Goal: Transaction & Acquisition: Purchase product/service

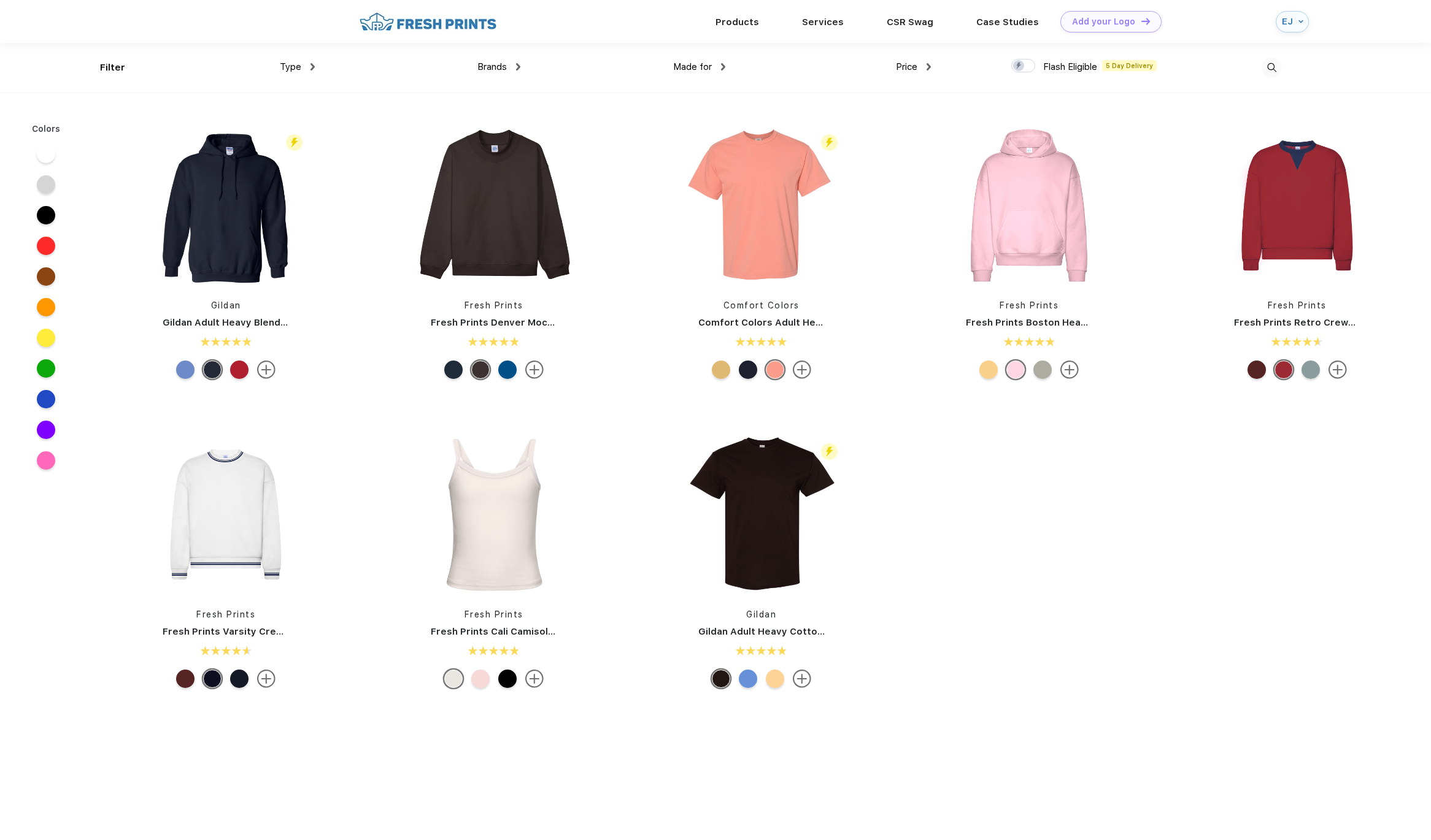
scroll to position [1, 0]
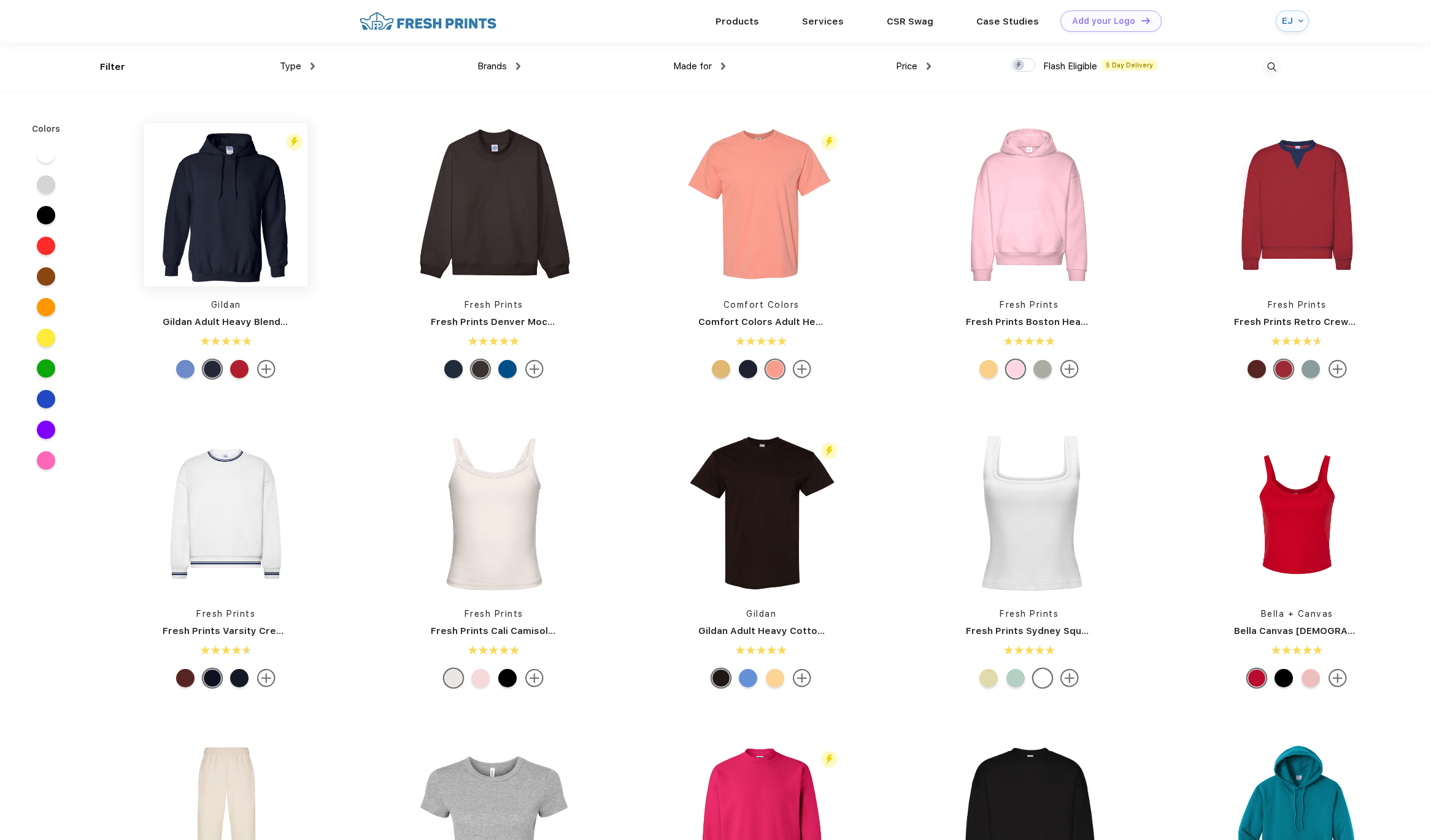
click at [237, 197] on img at bounding box center [225, 204] width 163 height 163
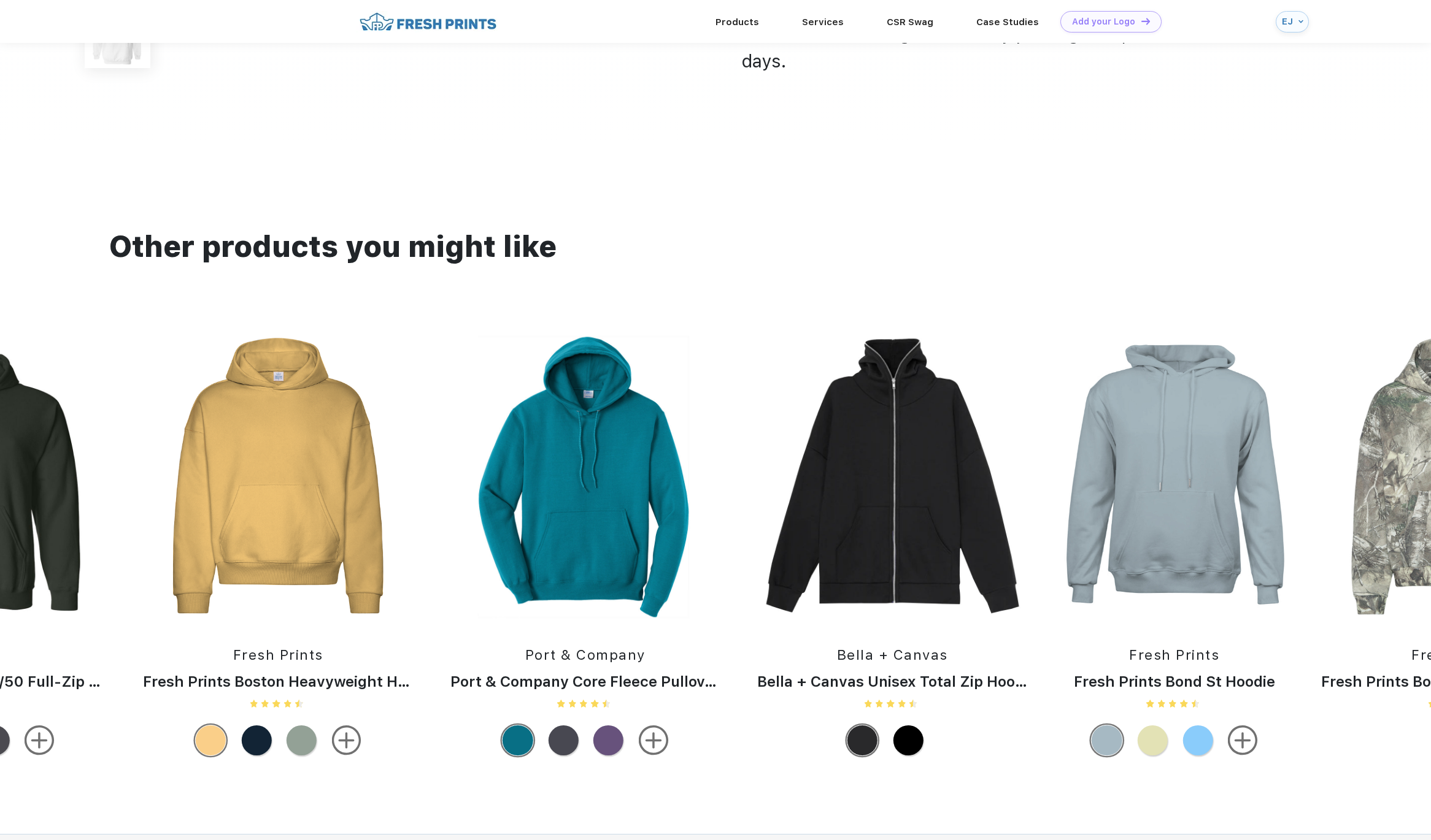
scroll to position [1377, 0]
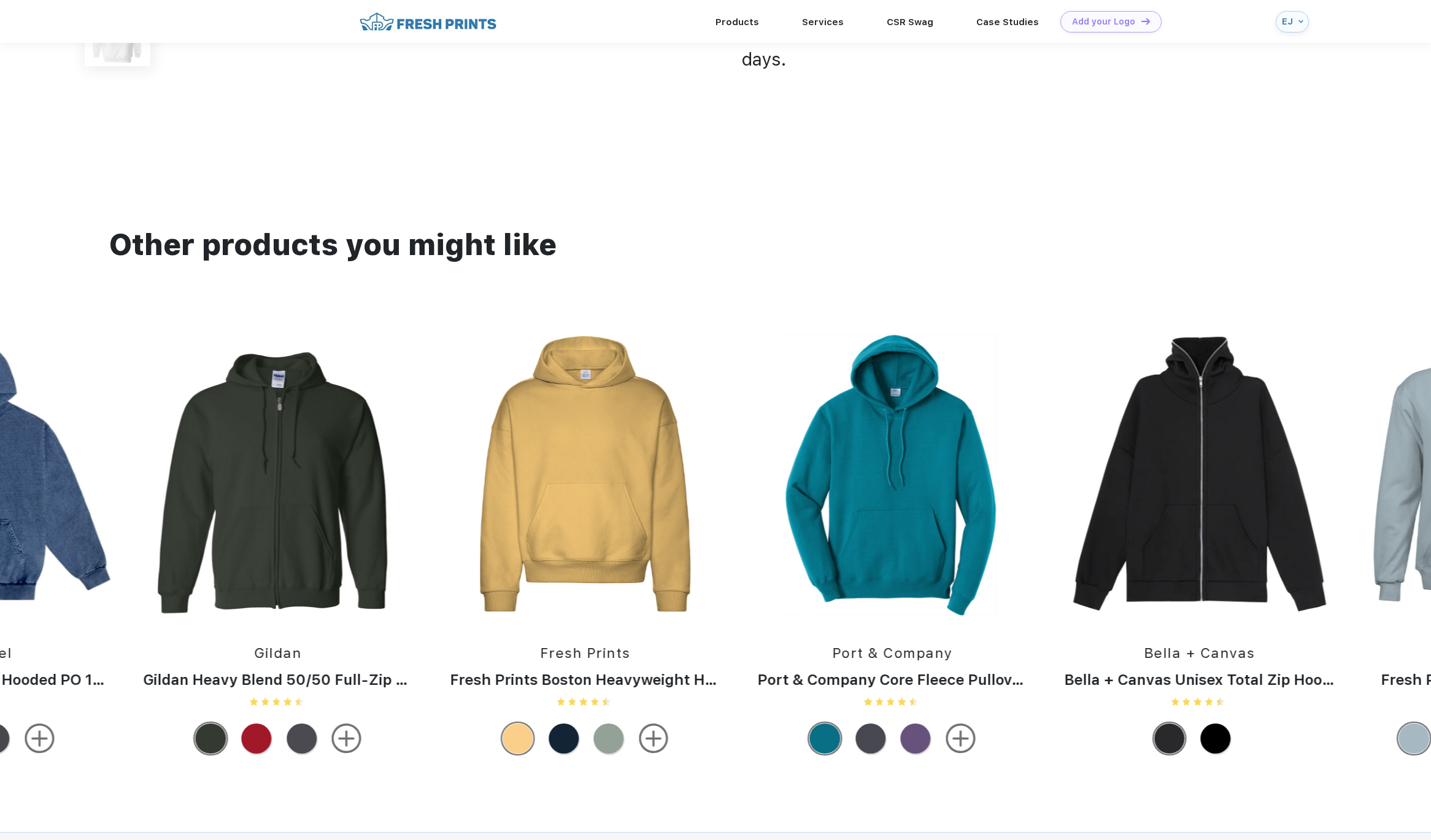
drag, startPoint x: 238, startPoint y: 513, endPoint x: 1371, endPoint y: 534, distance: 1133.2
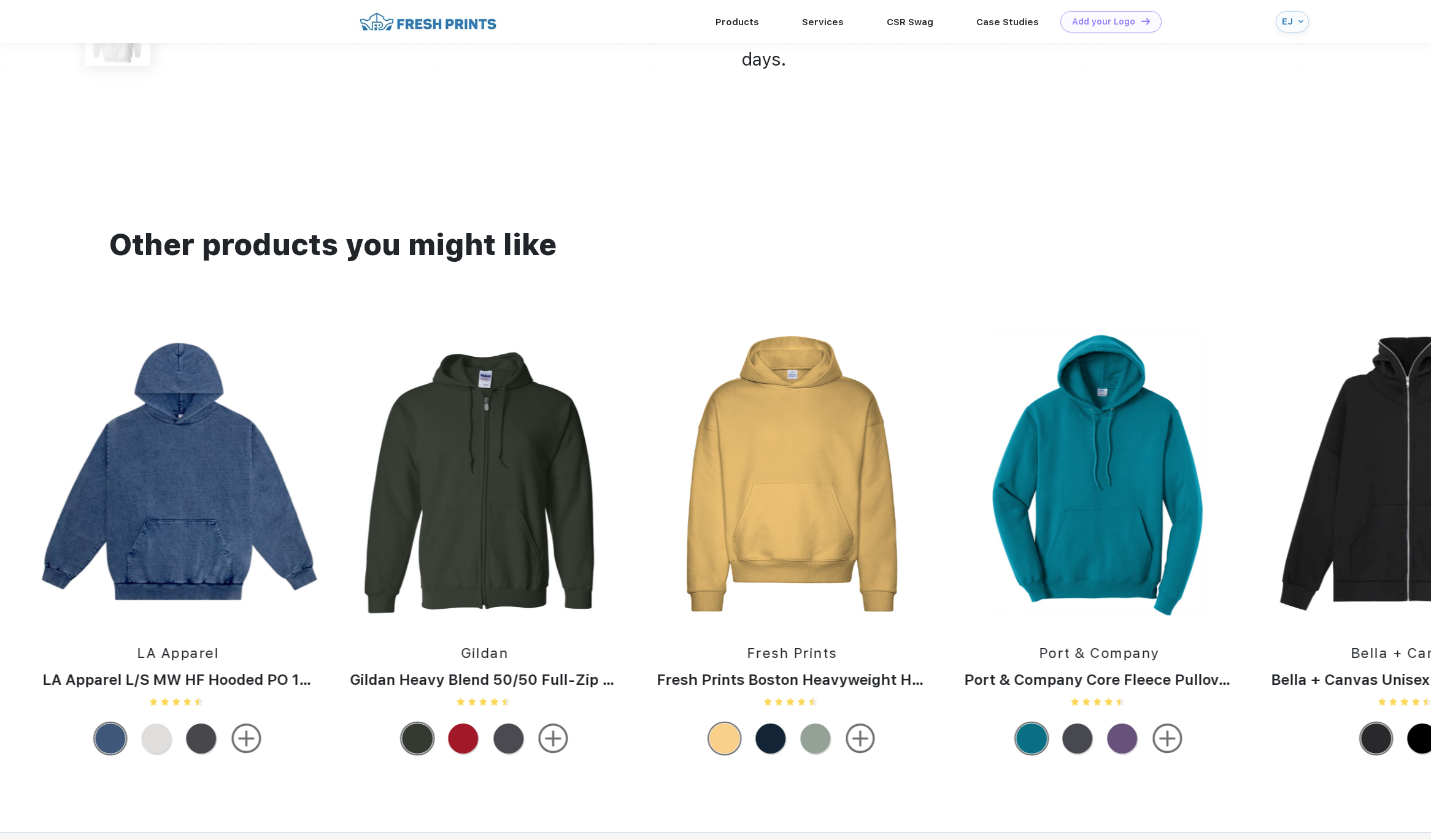
drag, startPoint x: 275, startPoint y: 491, endPoint x: 696, endPoint y: 505, distance: 421.2
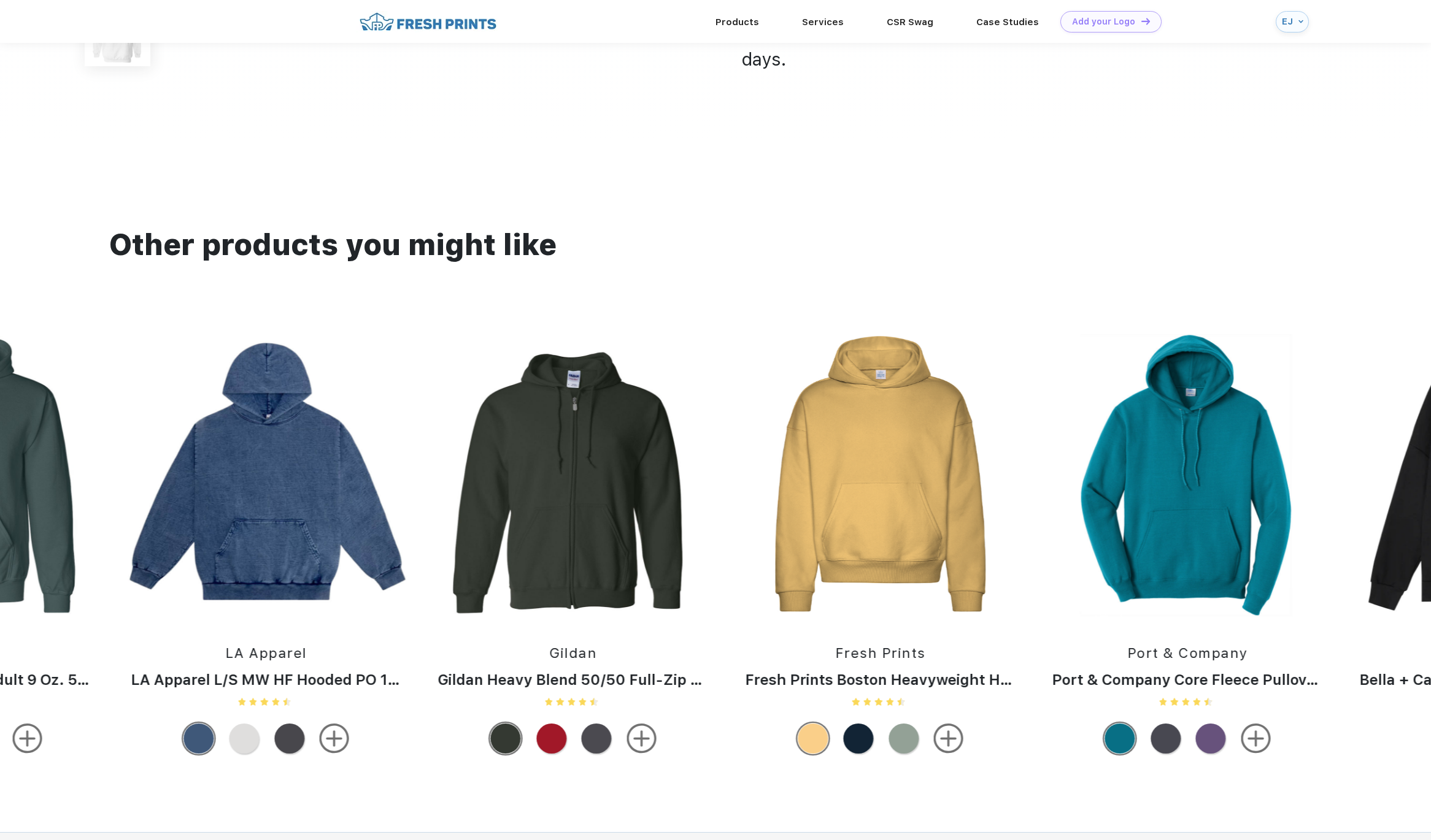
drag, startPoint x: 675, startPoint y: 512, endPoint x: 835, endPoint y: 515, distance: 160.0
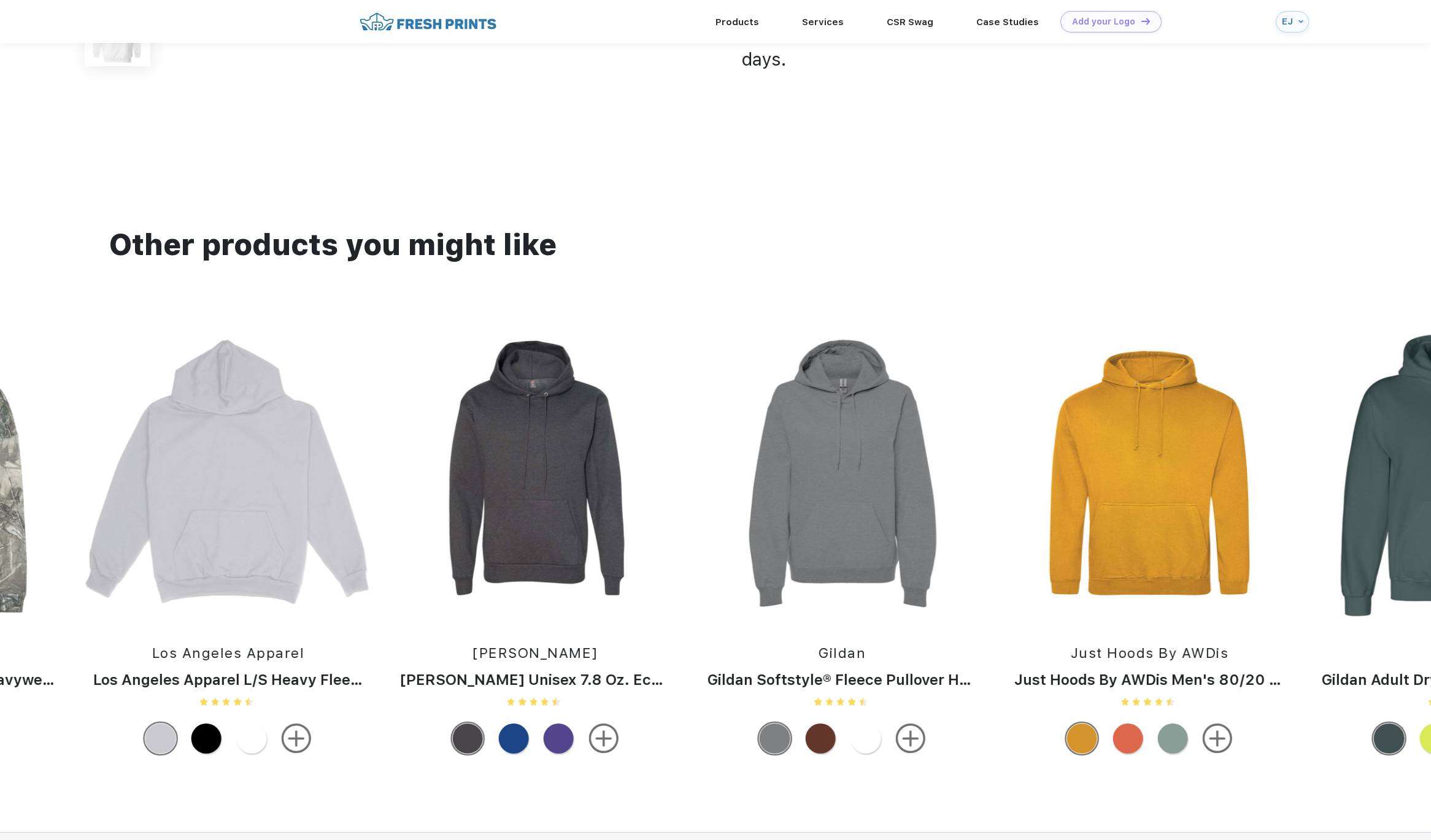
drag, startPoint x: 235, startPoint y: 513, endPoint x: 1444, endPoint y: 561, distance: 1210.0
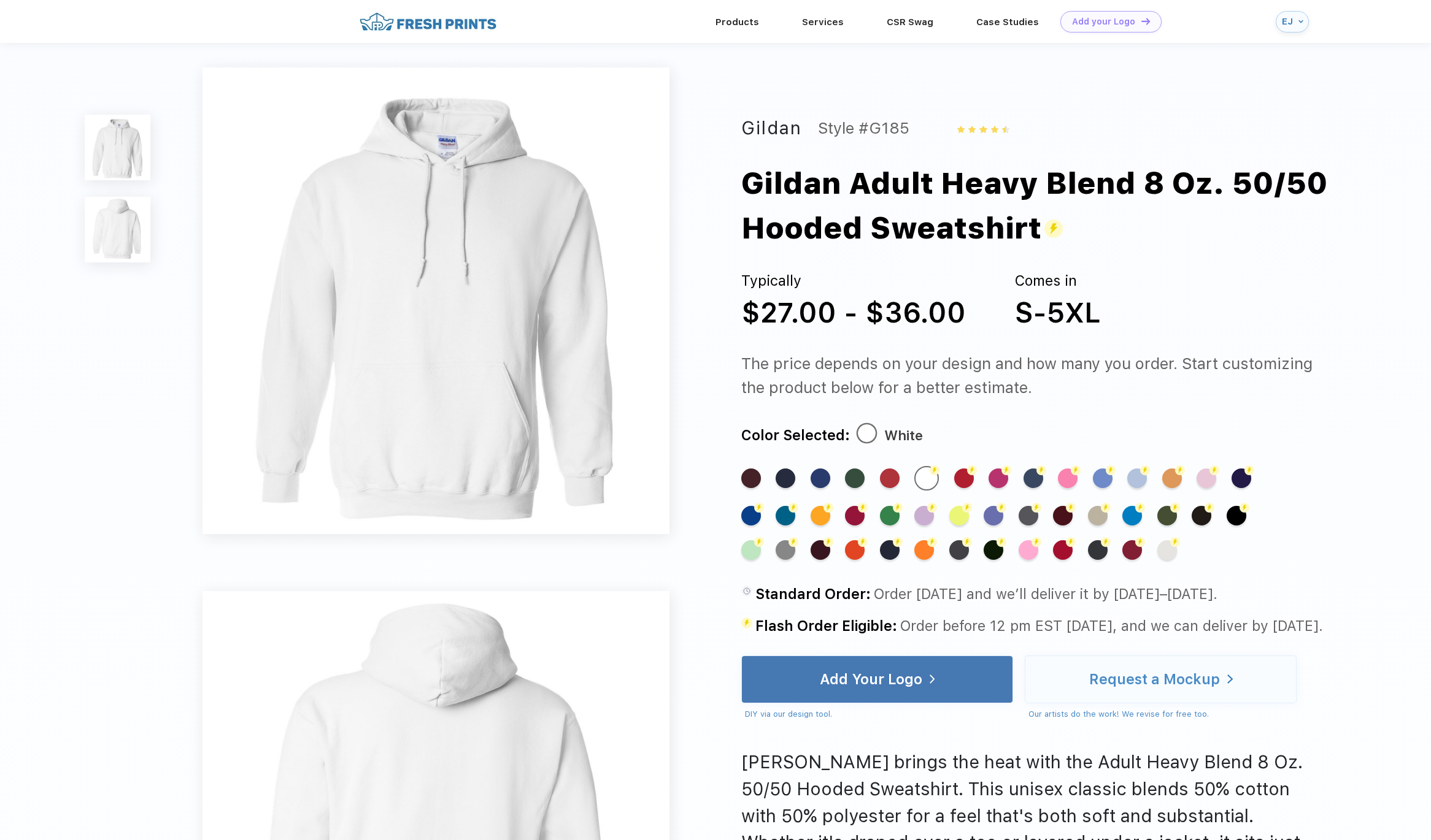
scroll to position [0, 0]
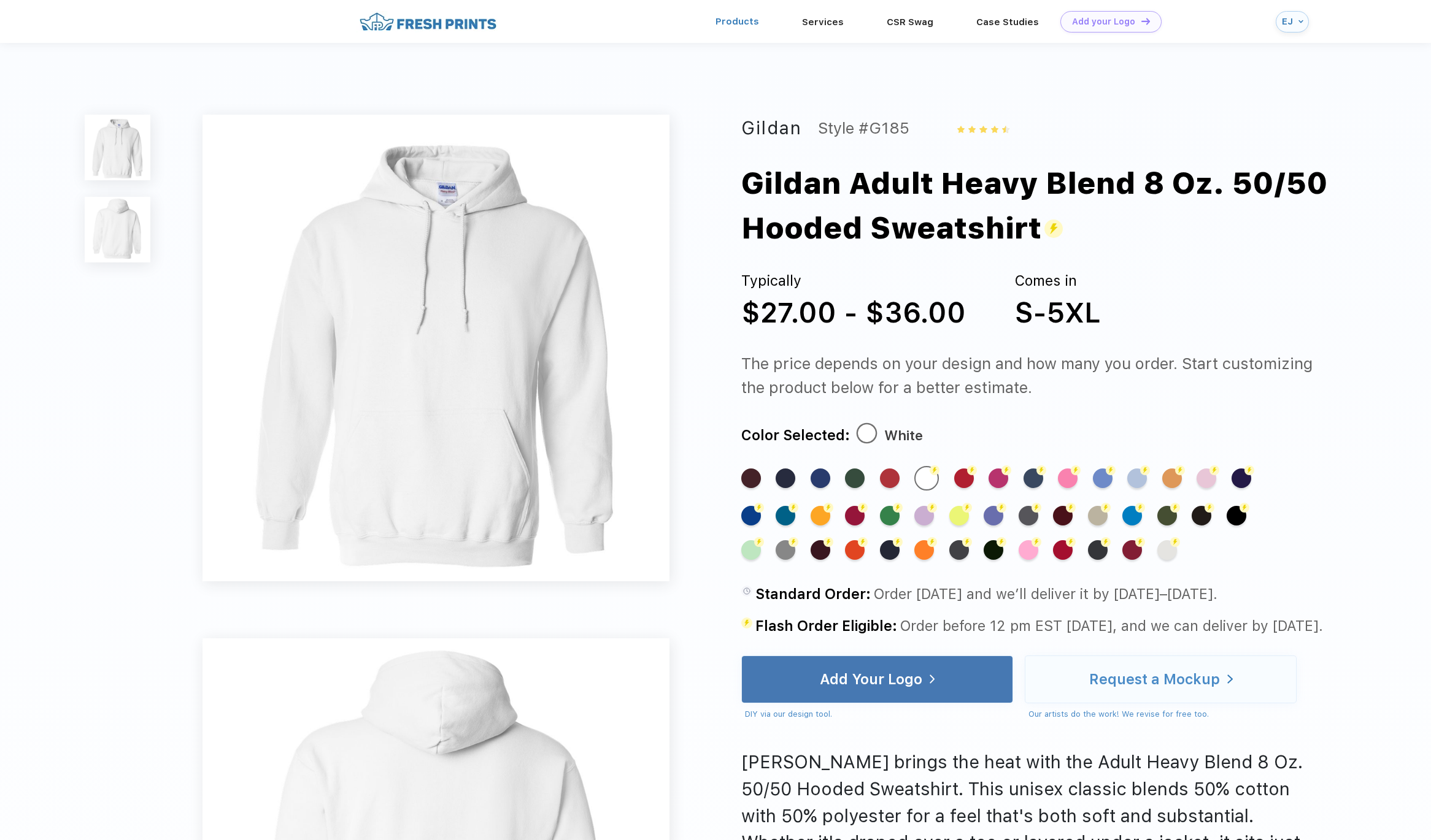
click at [745, 26] on link "Products" at bounding box center [737, 21] width 44 height 11
